Goal: Transaction & Acquisition: Purchase product/service

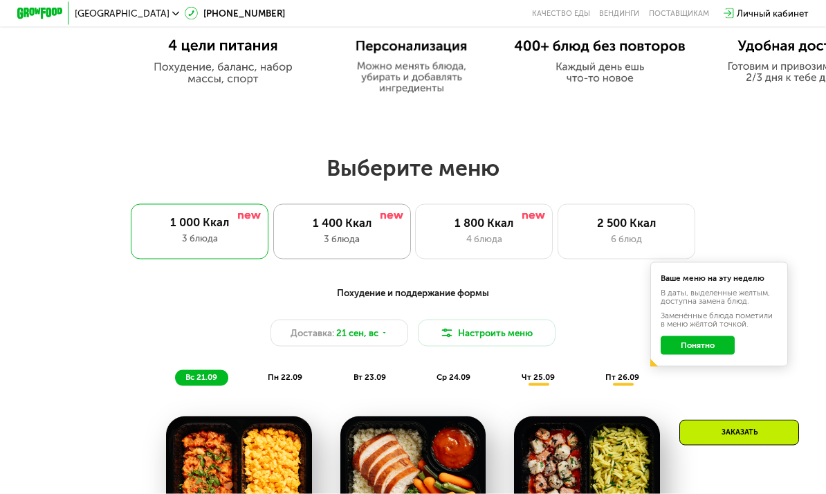
scroll to position [697, 0]
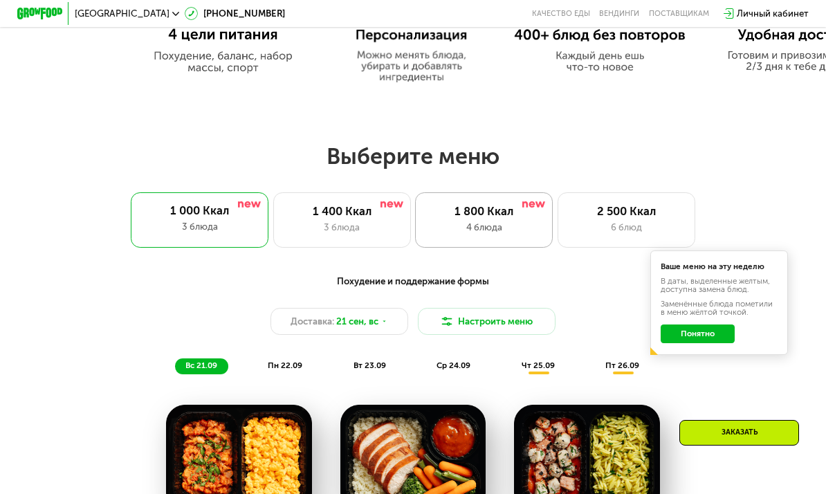
click at [488, 215] on div "1 800 Ккал" at bounding box center [484, 212] width 113 height 14
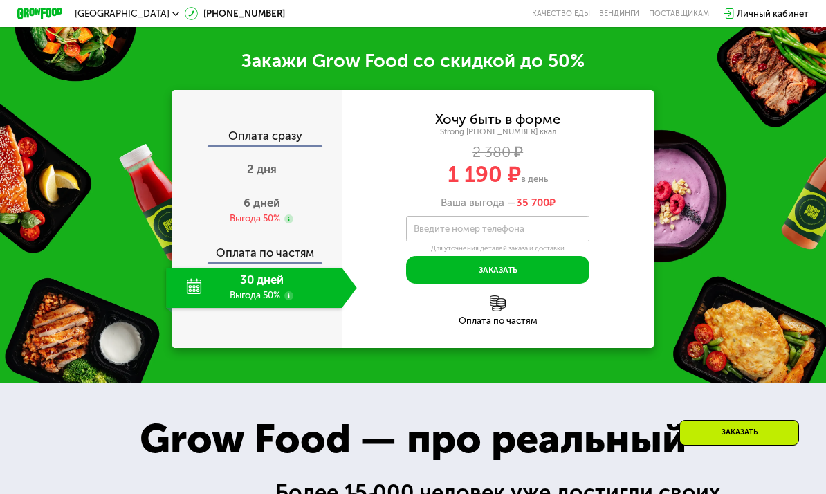
scroll to position [1438, 0]
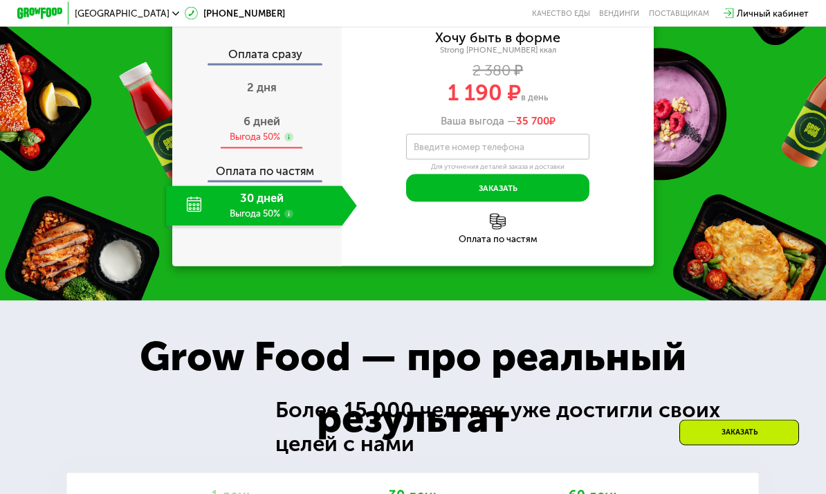
click at [268, 128] on span "6 дней" at bounding box center [262, 121] width 37 height 14
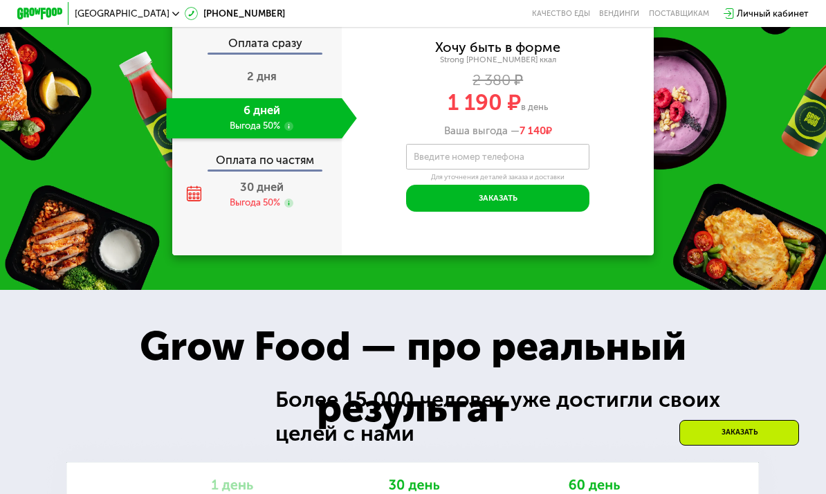
scroll to position [1431, 0]
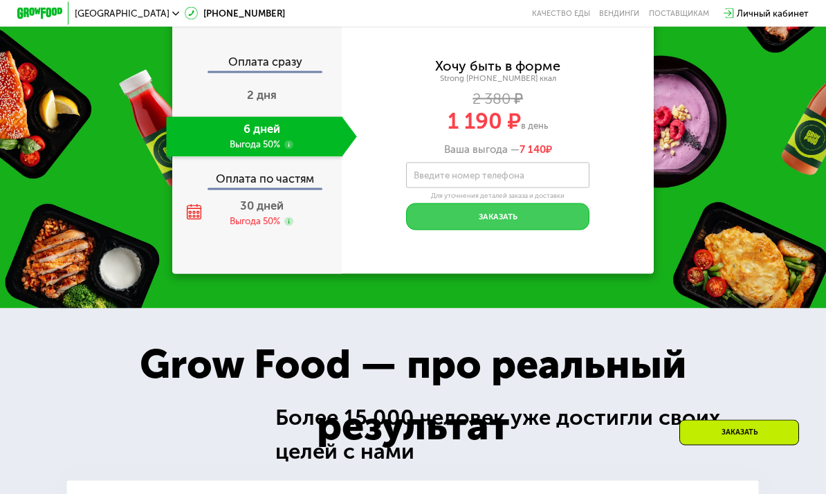
click at [524, 231] on button "Заказать" at bounding box center [497, 217] width 183 height 28
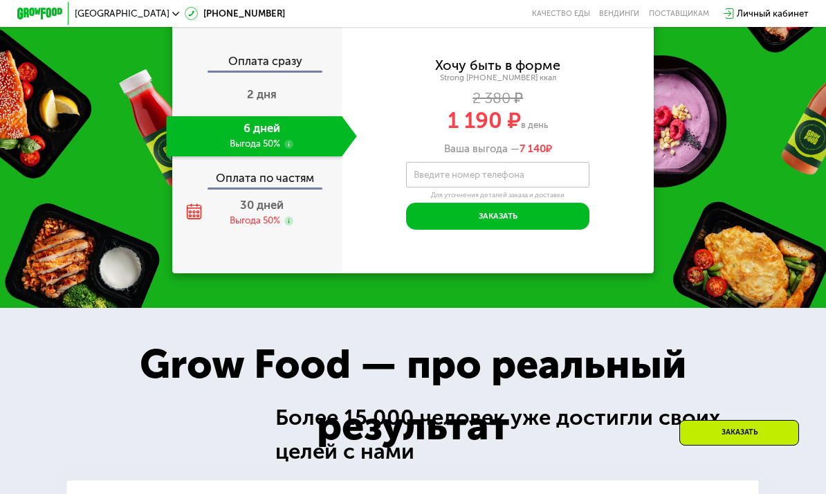
click at [705, 432] on div "Заказать" at bounding box center [739, 433] width 120 height 26
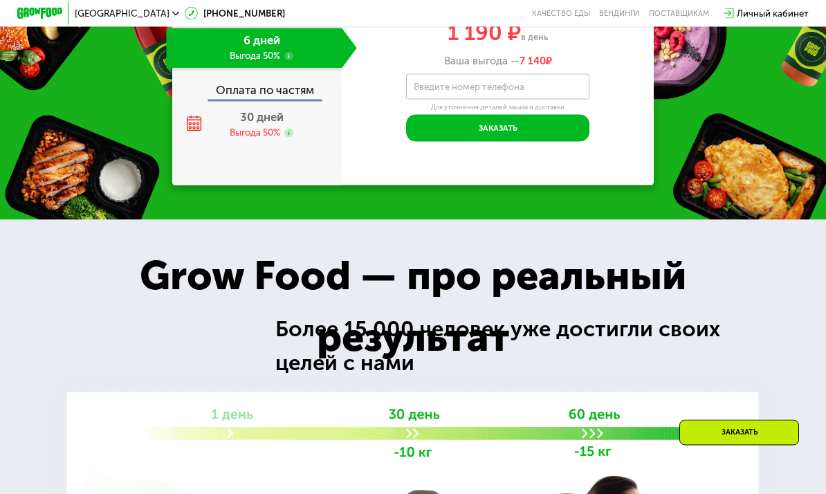
scroll to position [1534, 0]
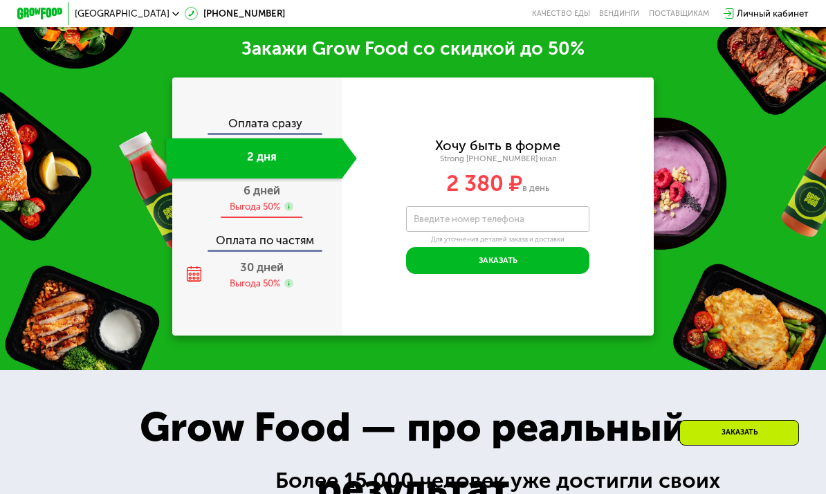
click at [271, 255] on div "30 дней Выгода 50%" at bounding box center [261, 275] width 190 height 40
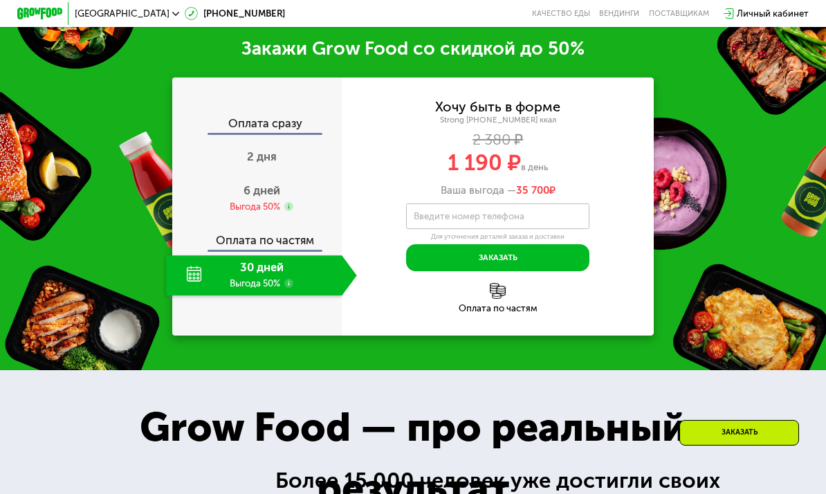
click at [262, 171] on div "2 дня" at bounding box center [261, 158] width 190 height 40
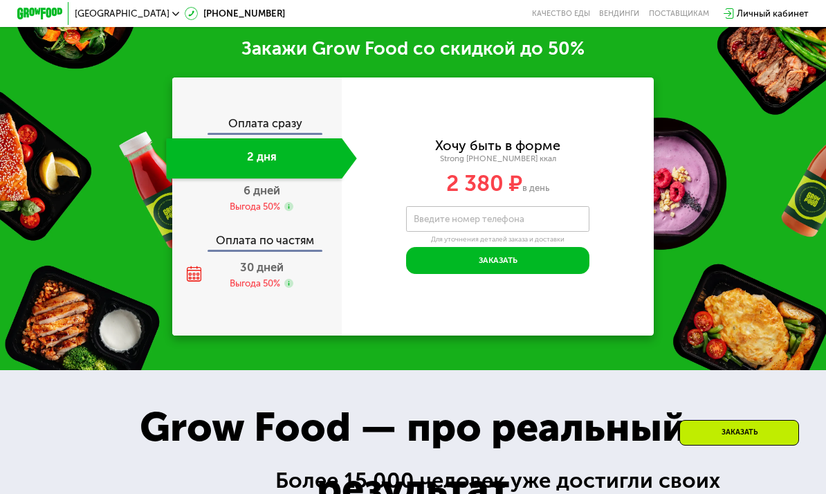
click at [254, 223] on div "Оплата по частям" at bounding box center [257, 236] width 169 height 26
click at [256, 194] on span "6 дней" at bounding box center [262, 190] width 37 height 14
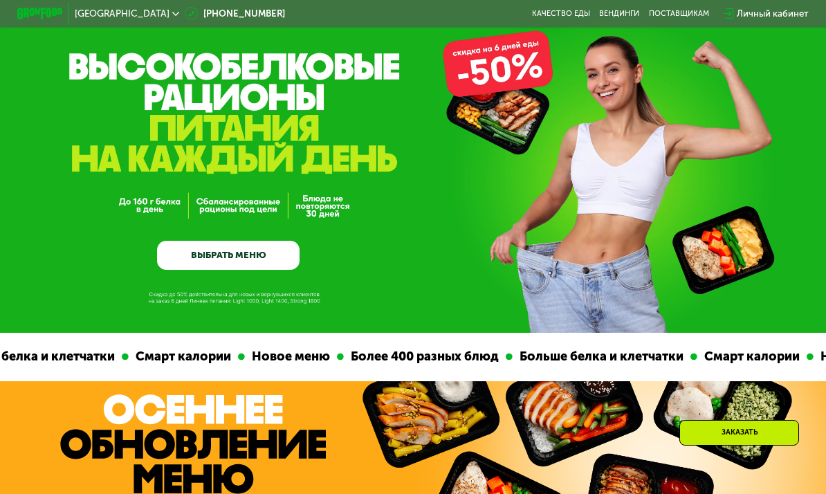
scroll to position [0, 0]
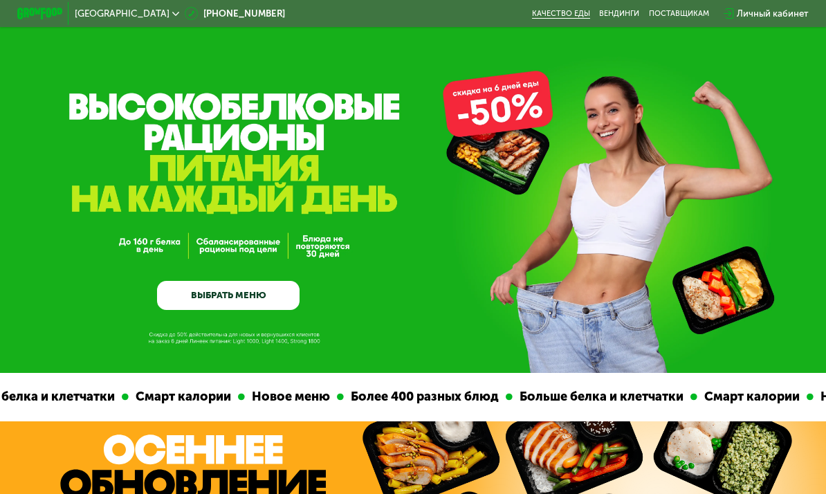
click at [574, 15] on link "Качество еды" at bounding box center [561, 13] width 58 height 9
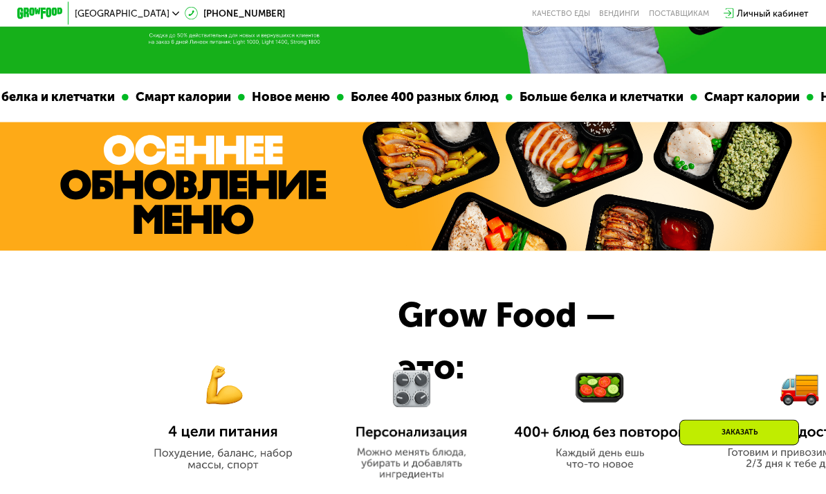
scroll to position [262, 0]
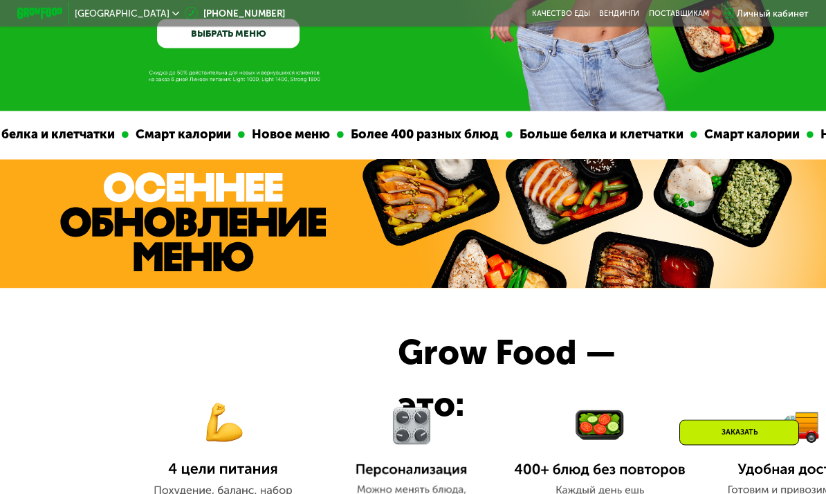
click at [411, 197] on img at bounding box center [577, 224] width 441 height 129
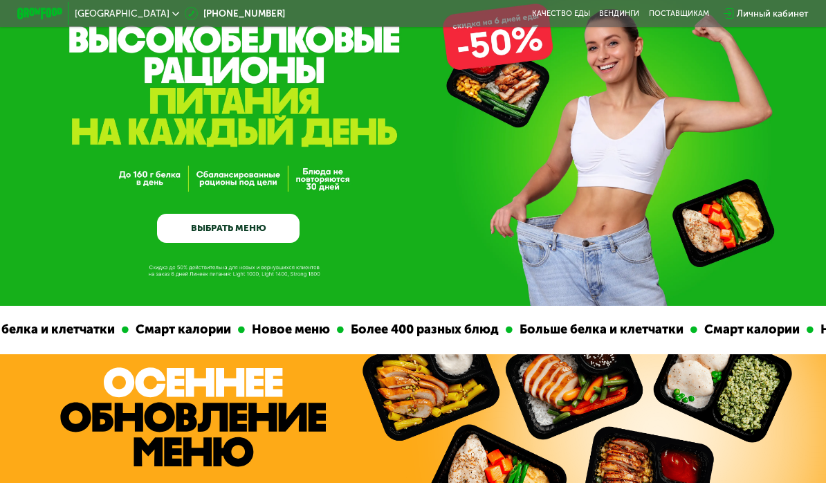
scroll to position [0, 0]
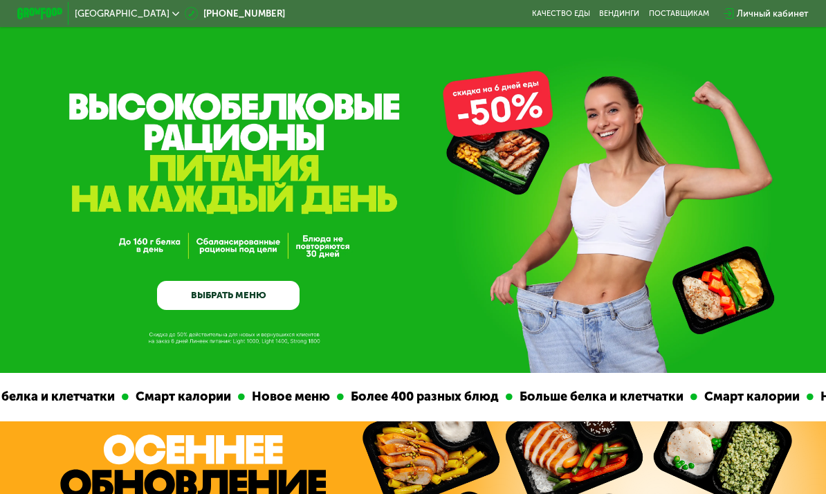
click at [769, 20] on div "Личный кабинет" at bounding box center [766, 13] width 97 height 25
click at [740, 9] on div "Личный кабинет" at bounding box center [773, 14] width 72 height 14
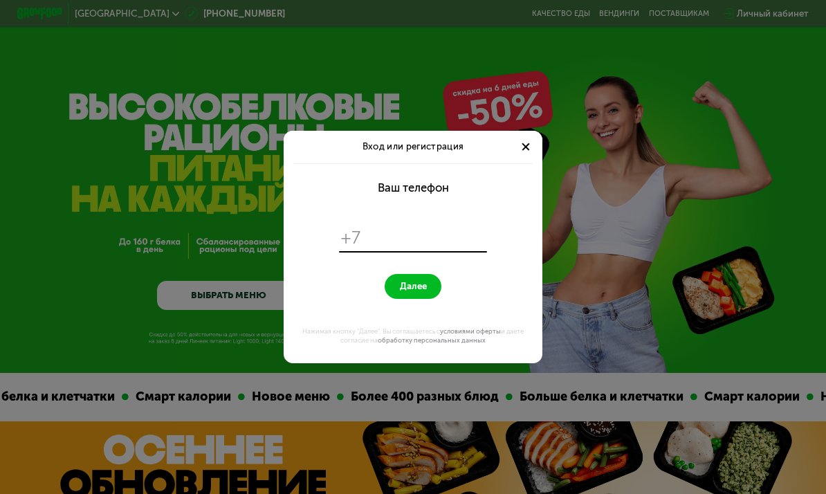
click at [522, 141] on div at bounding box center [526, 147] width 14 height 14
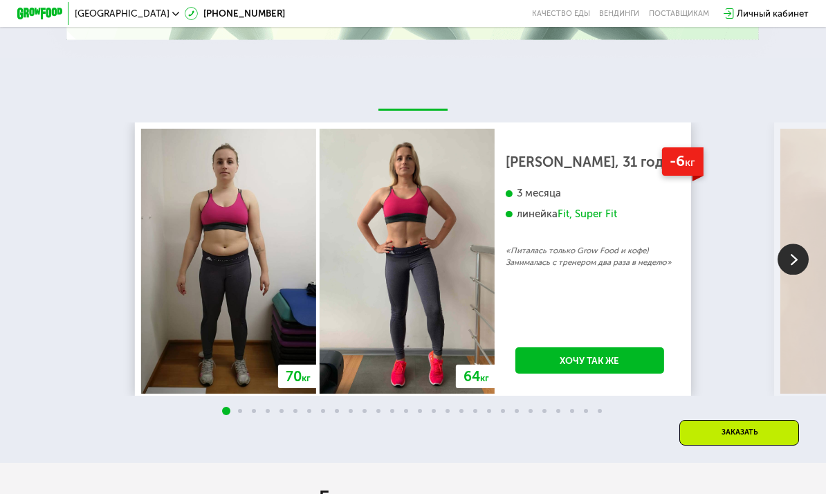
scroll to position [2464, 0]
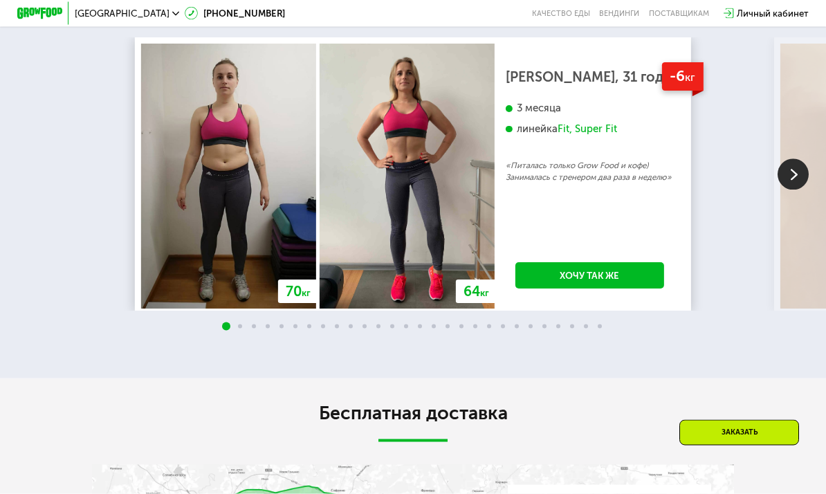
click at [800, 175] on img at bounding box center [793, 175] width 31 height 31
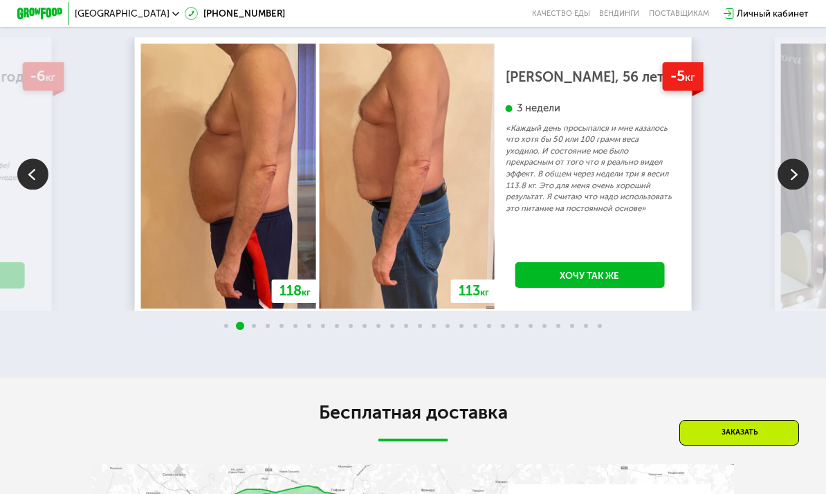
click at [800, 175] on img at bounding box center [793, 174] width 31 height 31
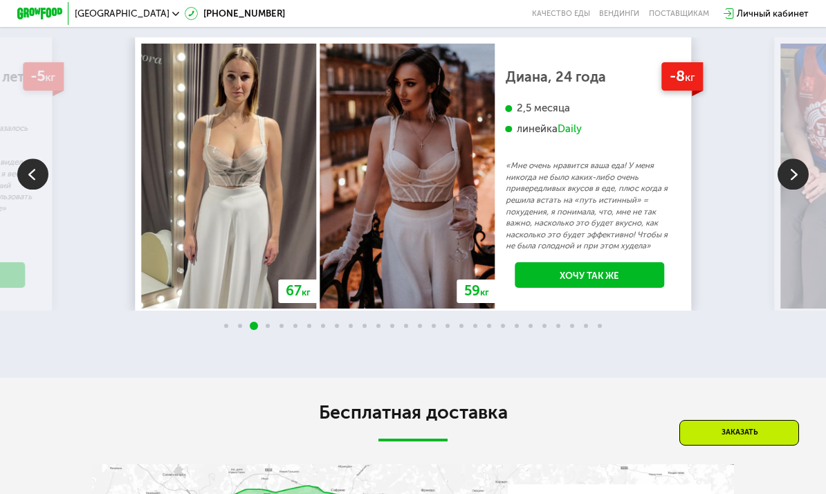
click at [801, 175] on img at bounding box center [793, 174] width 31 height 31
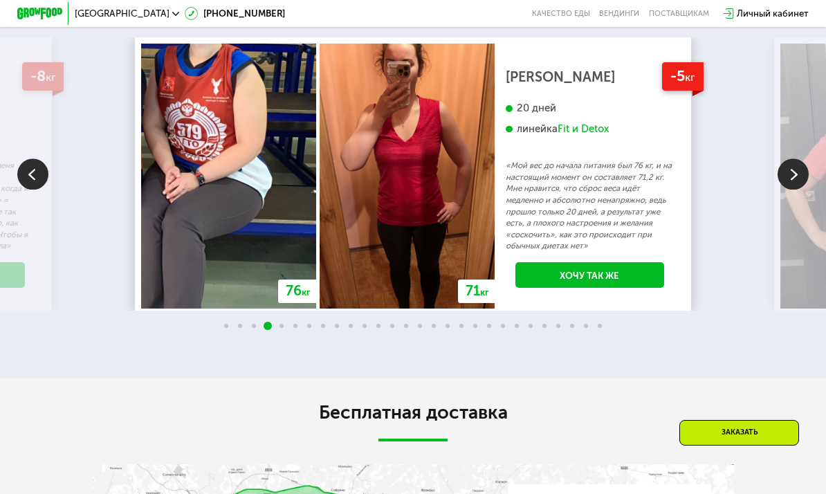
click at [801, 175] on img at bounding box center [793, 174] width 31 height 31
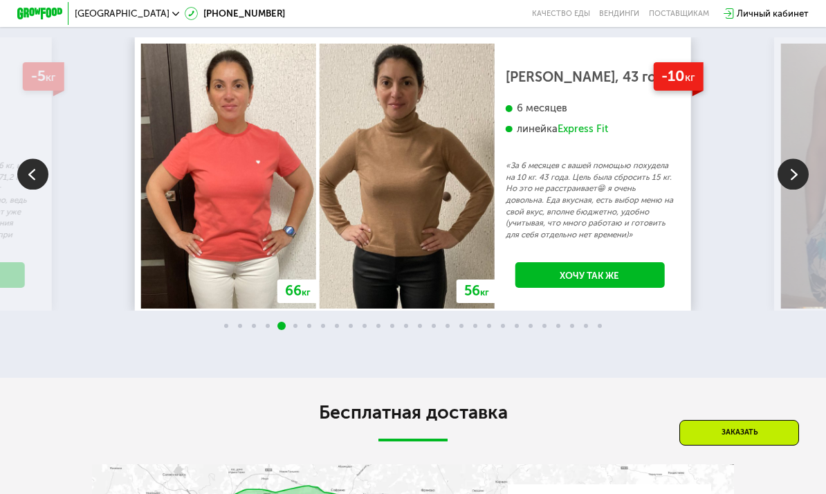
click at [801, 175] on img at bounding box center [793, 174] width 31 height 31
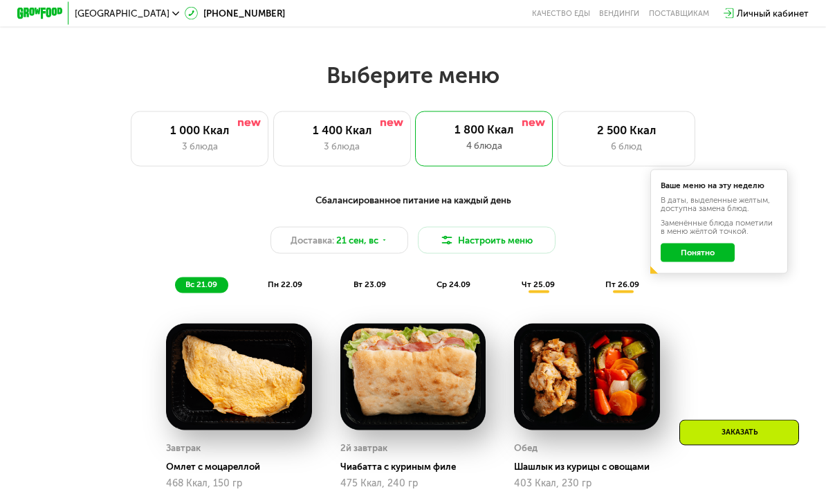
scroll to position [821, 0]
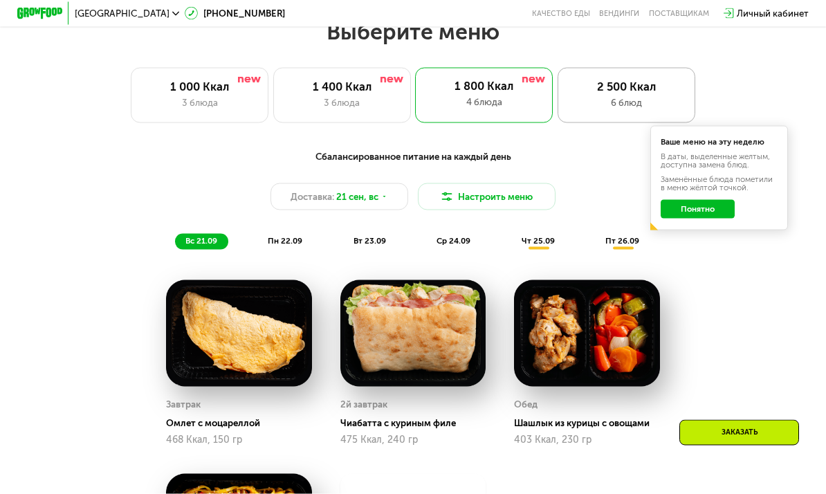
click at [646, 104] on div "6 блюд" at bounding box center [626, 103] width 113 height 14
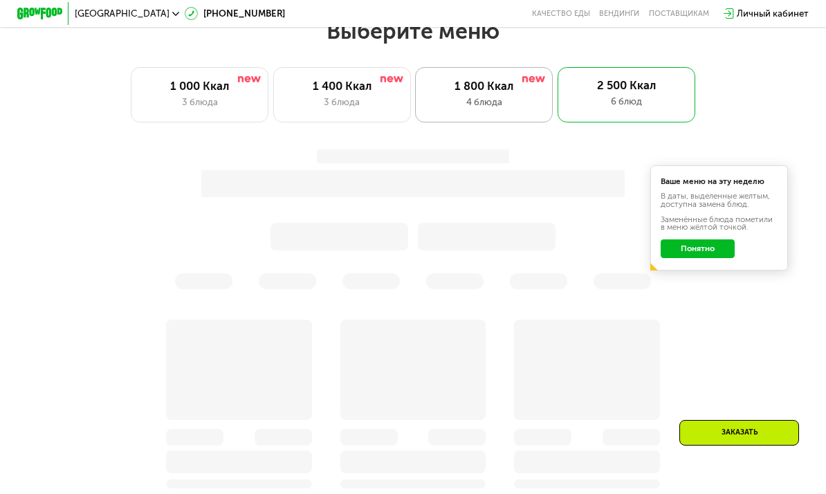
click at [511, 100] on div "4 блюда" at bounding box center [484, 102] width 113 height 14
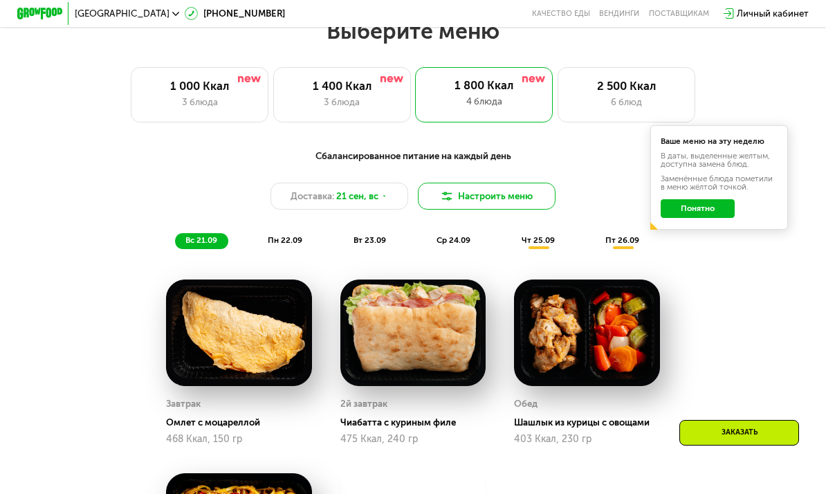
click at [429, 194] on button "Настроить меню" at bounding box center [487, 197] width 138 height 28
click at [459, 196] on button "Настроить меню" at bounding box center [487, 197] width 138 height 28
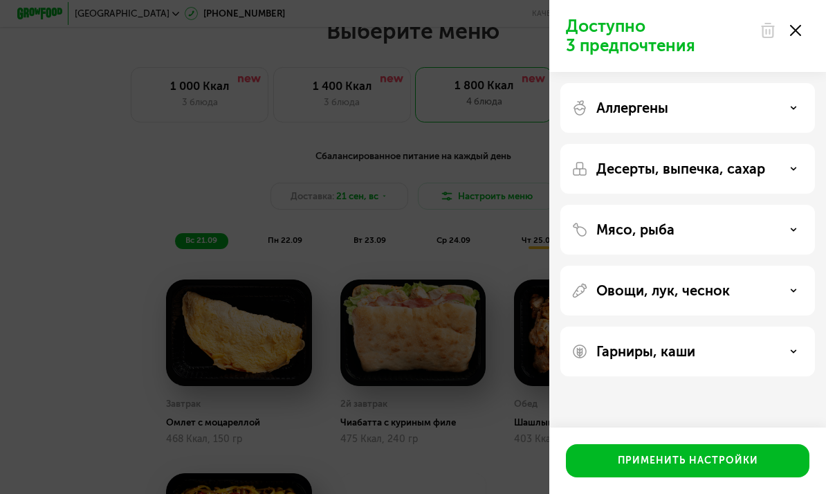
scroll to position [924, 0]
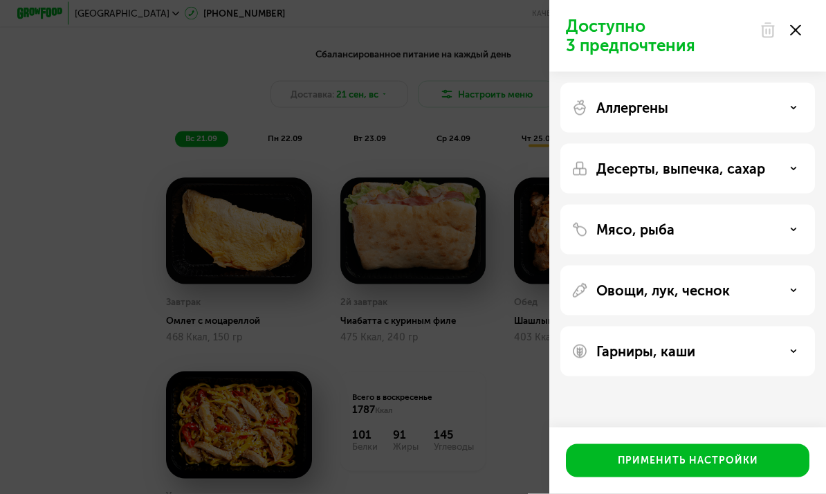
click at [717, 161] on p "Десерты, выпечка, сахар" at bounding box center [680, 169] width 169 height 17
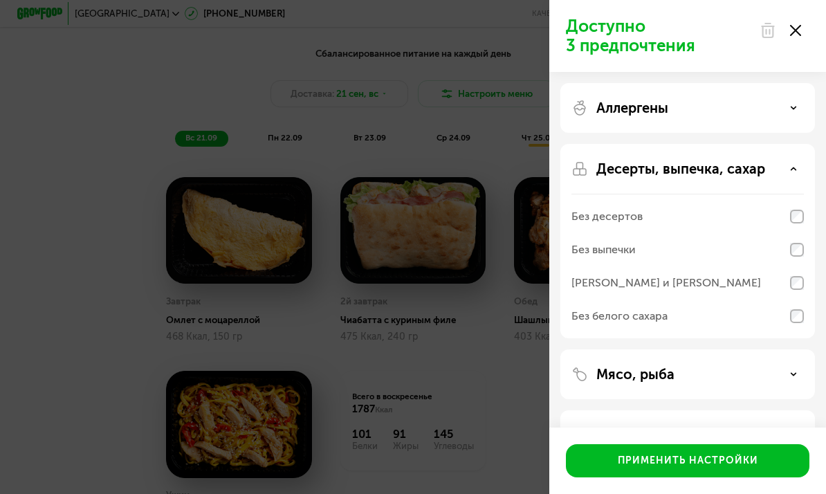
click at [717, 165] on p "Десерты, выпечка, сахар" at bounding box center [680, 169] width 169 height 17
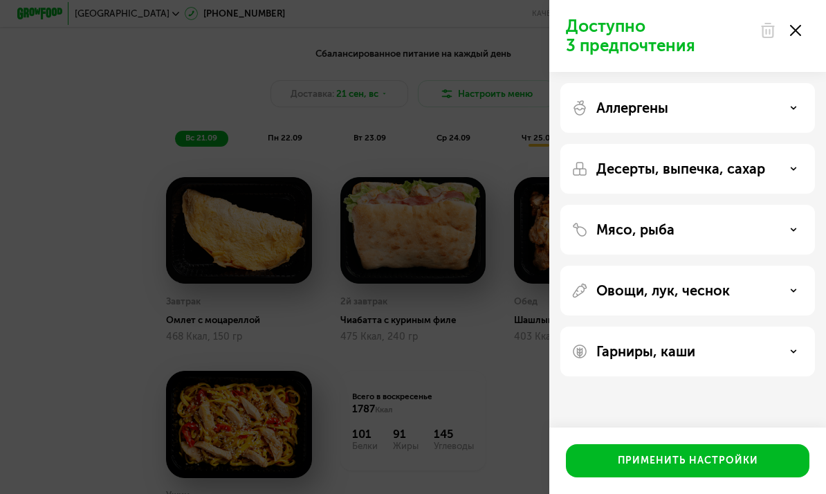
click at [713, 225] on div "Мясо, рыба" at bounding box center [688, 229] width 232 height 17
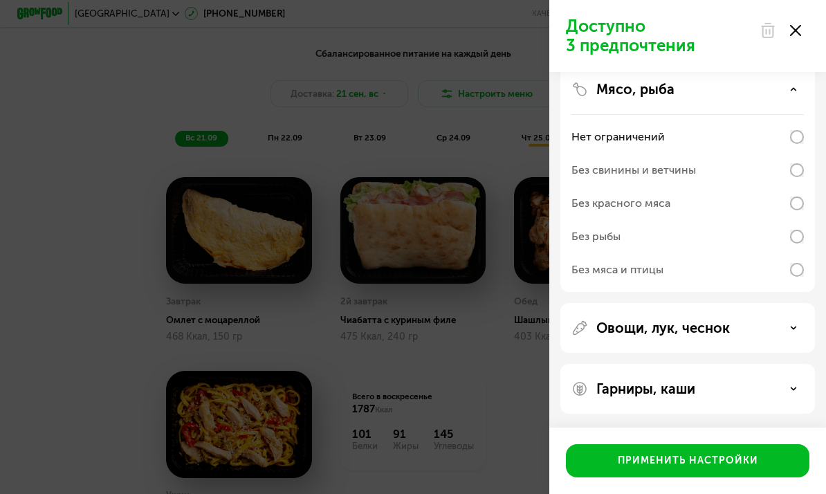
scroll to position [140, 0]
click at [700, 322] on p "Овощи, лук, чеснок" at bounding box center [663, 328] width 134 height 17
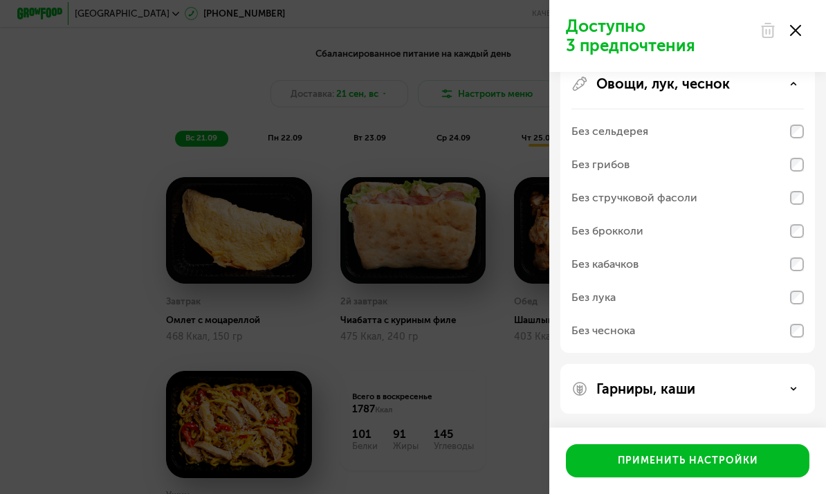
scroll to position [385, 0]
click at [690, 391] on p "Гарниры, каши" at bounding box center [645, 389] width 99 height 17
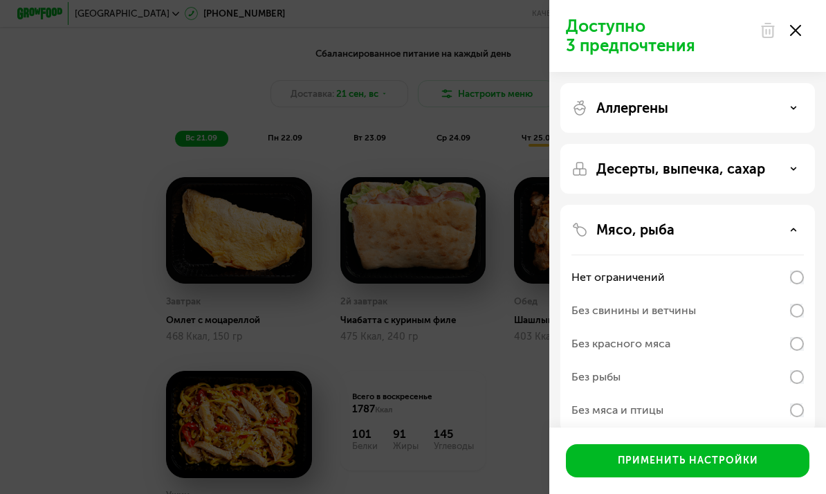
scroll to position [0, 0]
click at [802, 28] on div at bounding box center [780, 31] width 58 height 28
click at [309, 143] on div "Доступно 3 предпочтения Аллергены Десерты, выпечка, сахар Мясо, рыба Нет ограни…" at bounding box center [413, 247] width 826 height 494
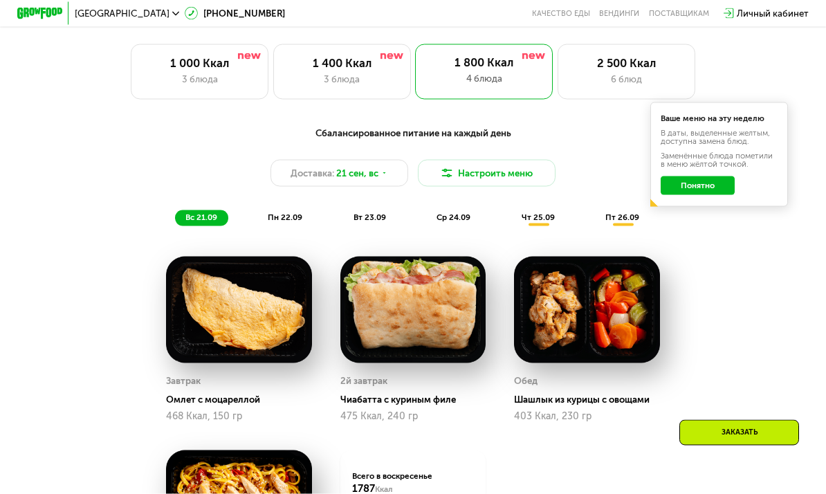
scroll to position [908, 0]
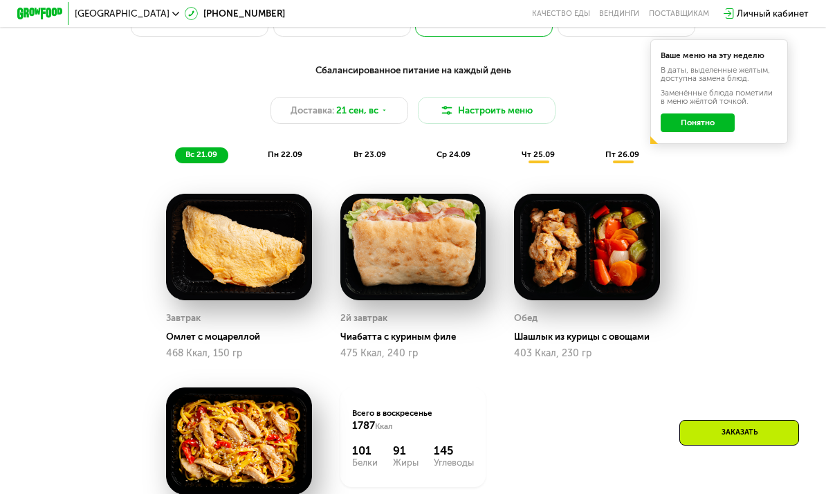
click at [291, 153] on span "пн 22.09" at bounding box center [285, 154] width 35 height 10
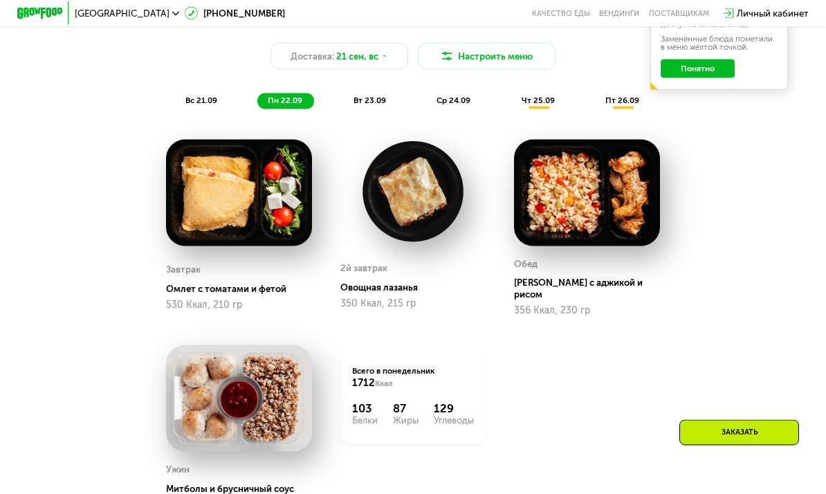
scroll to position [982, 0]
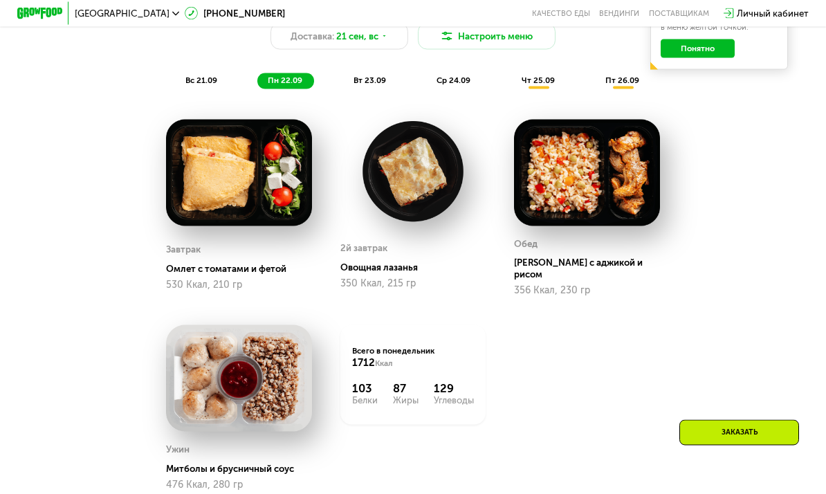
click at [370, 78] on span "вт 23.09" at bounding box center [370, 80] width 33 height 10
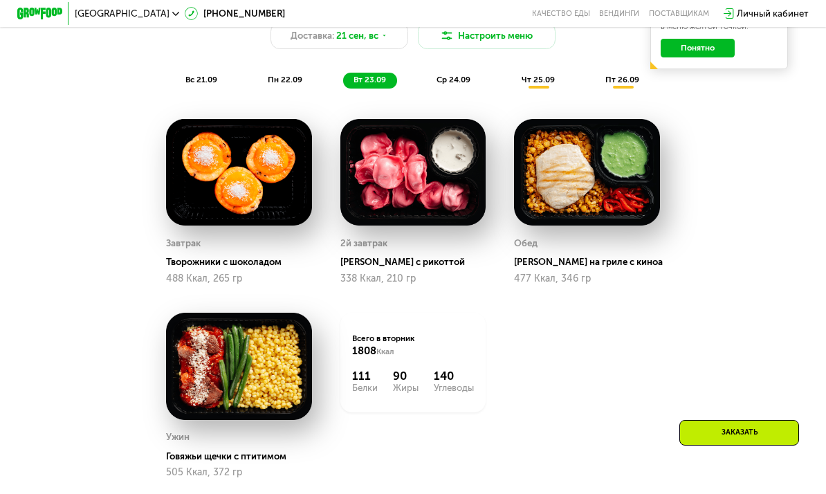
click at [450, 82] on span "ср 24.09" at bounding box center [454, 80] width 34 height 10
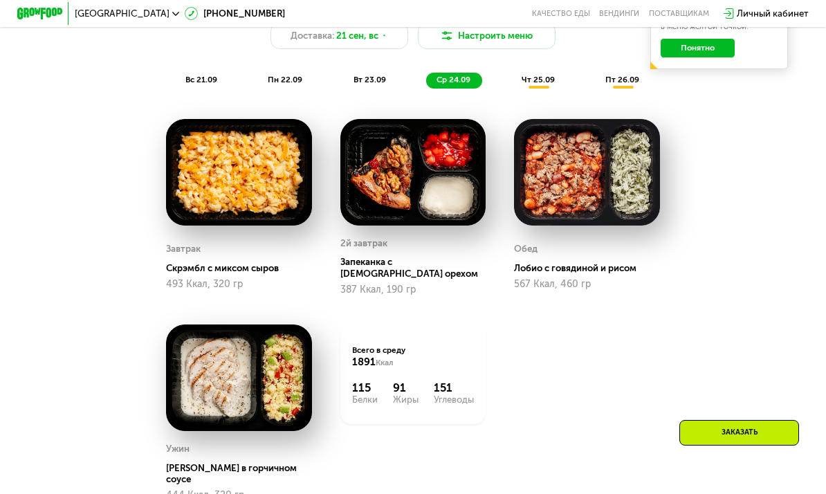
click at [536, 79] on span "чт 25.09" at bounding box center [538, 80] width 33 height 10
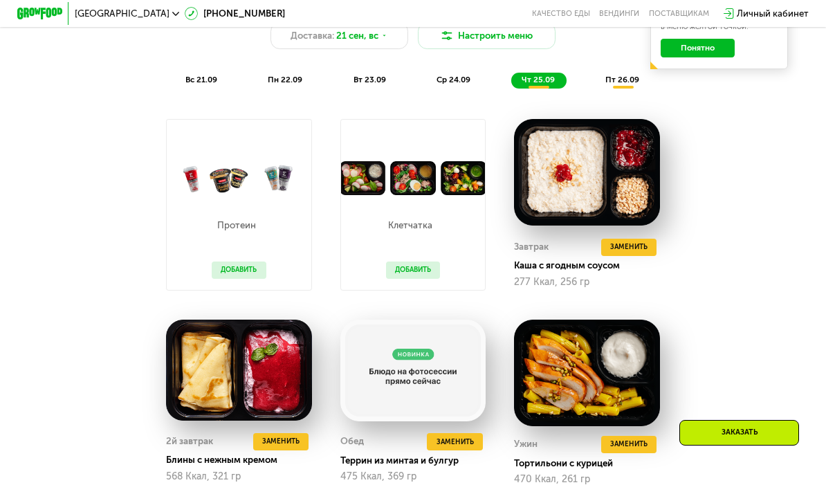
click at [242, 268] on button "Добавить" at bounding box center [239, 270] width 55 height 17
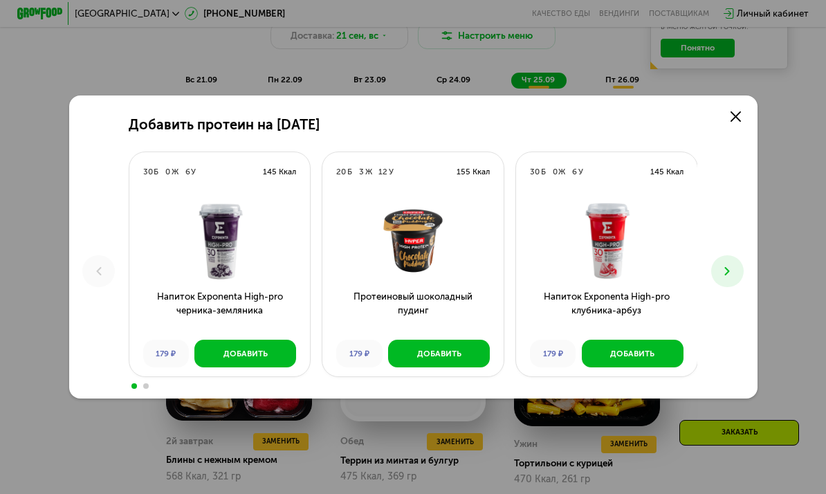
click at [259, 206] on img at bounding box center [219, 241] width 163 height 80
click at [734, 116] on use at bounding box center [736, 116] width 10 height 10
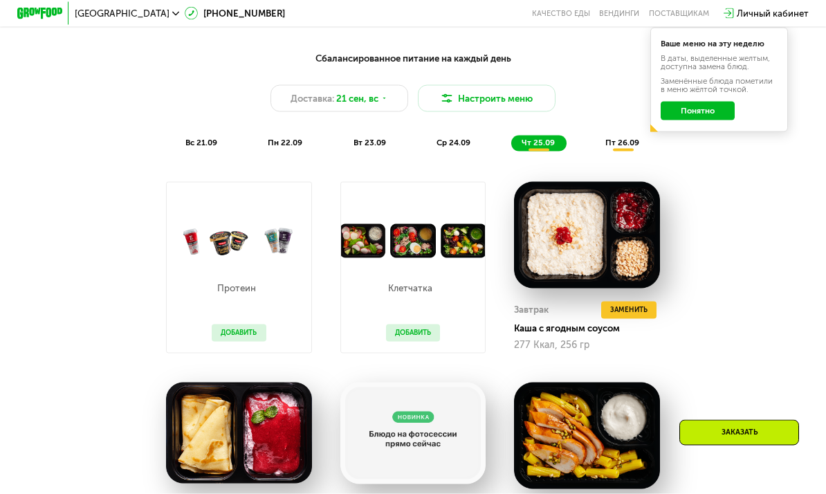
scroll to position [920, 0]
click at [623, 140] on span "пт 26.09" at bounding box center [622, 142] width 34 height 10
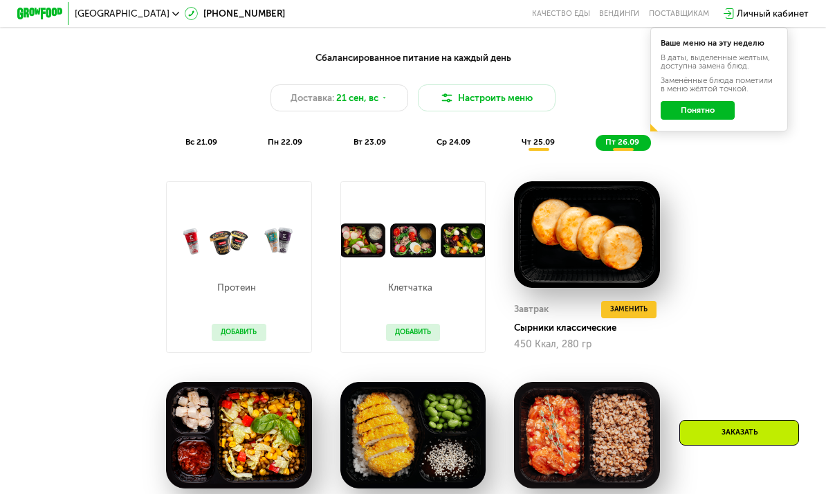
click at [444, 140] on span "ср 24.09" at bounding box center [454, 142] width 34 height 10
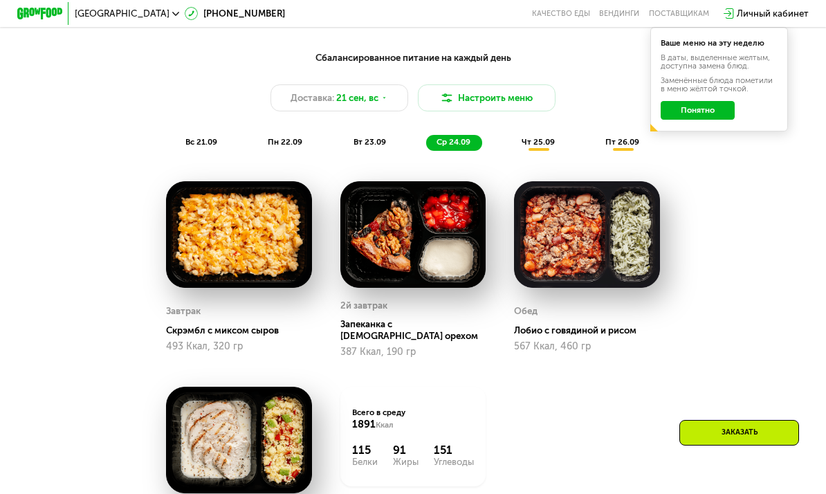
click at [372, 143] on span "вт 23.09" at bounding box center [370, 142] width 33 height 10
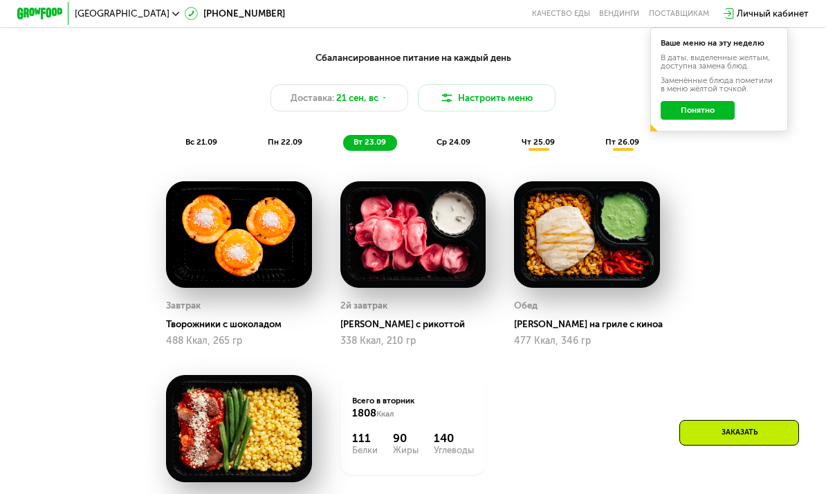
click at [295, 140] on span "пн 22.09" at bounding box center [285, 142] width 35 height 10
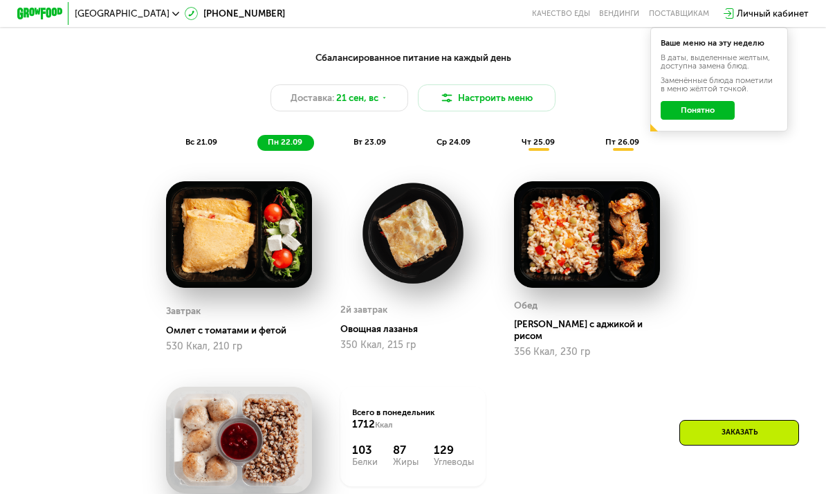
click at [194, 142] on span "вс 21.09" at bounding box center [201, 142] width 32 height 10
